Goal: Task Accomplishment & Management: Manage account settings

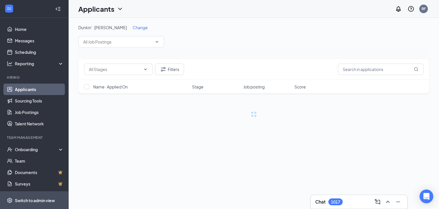
click at [46, 199] on div "Switch to admin view" at bounding box center [35, 200] width 40 height 6
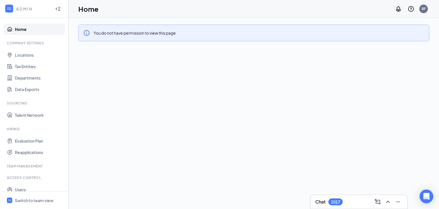
scroll to position [18, 0]
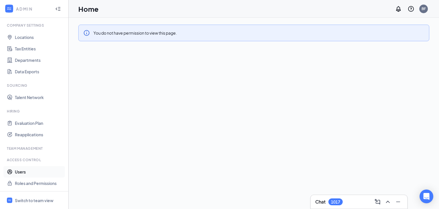
click at [18, 170] on link "Users" at bounding box center [39, 171] width 49 height 11
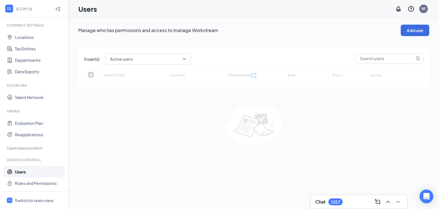
checkbox input "false"
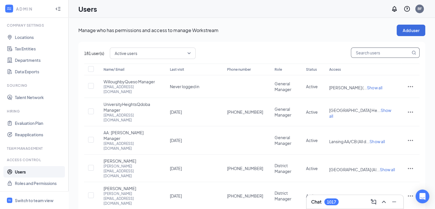
click at [383, 56] on input "text" at bounding box center [380, 53] width 59 height 10
type input "[PERSON_NAME]"
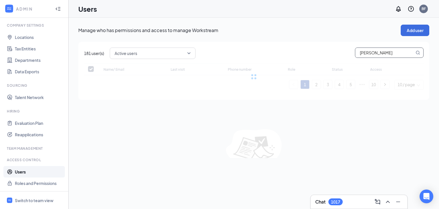
checkbox input "false"
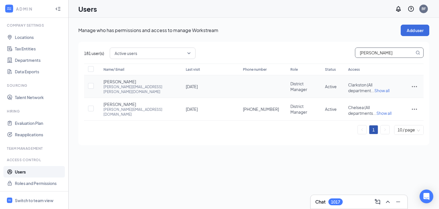
type input "[PERSON_NAME]"
click at [413, 86] on icon "ActionsIcon" at bounding box center [414, 86] width 5 height 1
click at [390, 120] on span "Disable" at bounding box center [385, 122] width 14 height 5
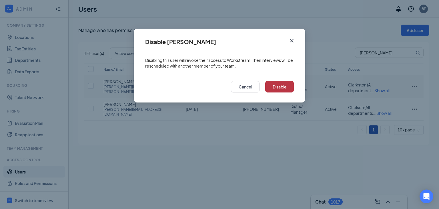
click at [278, 86] on button "Disable" at bounding box center [279, 86] width 29 height 11
